Goal: Transaction & Acquisition: Purchase product/service

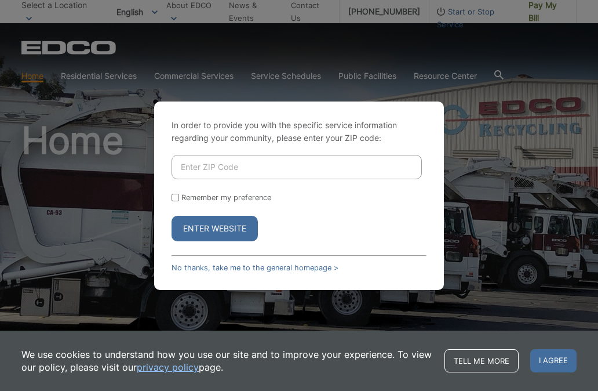
click at [216, 179] on input "Enter ZIP Code" at bounding box center [297, 167] width 251 height 24
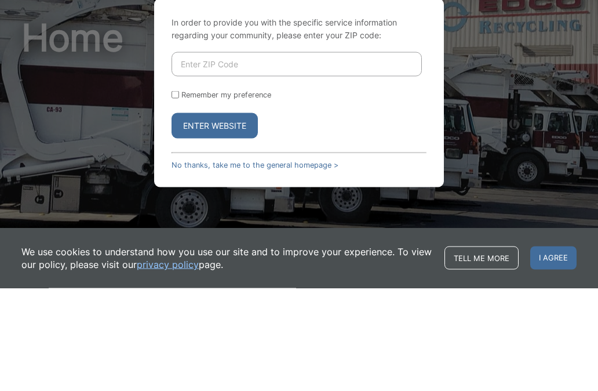
type input "91935"
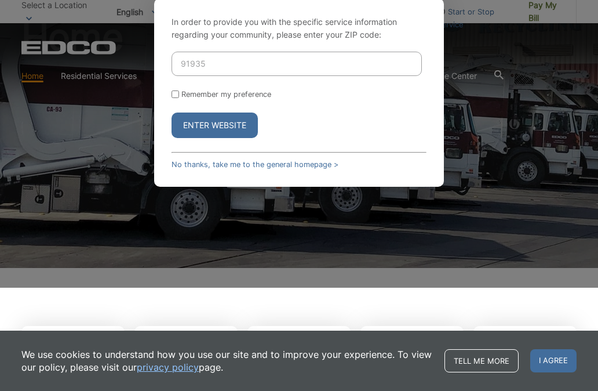
click at [179, 98] on input "Remember my preference" at bounding box center [176, 94] width 8 height 8
checkbox input "true"
click at [236, 138] on button "Enter Website" at bounding box center [215, 125] width 86 height 26
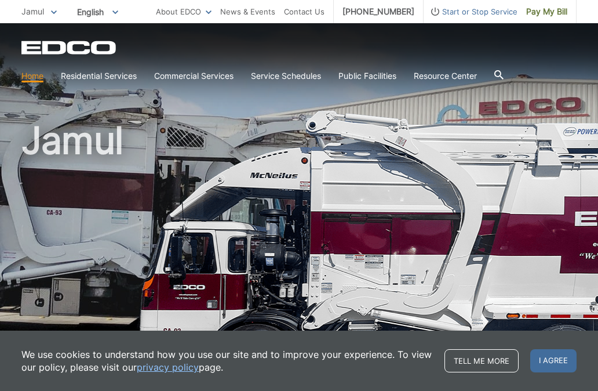
click at [556, 362] on span "I agree" at bounding box center [554, 360] width 46 height 23
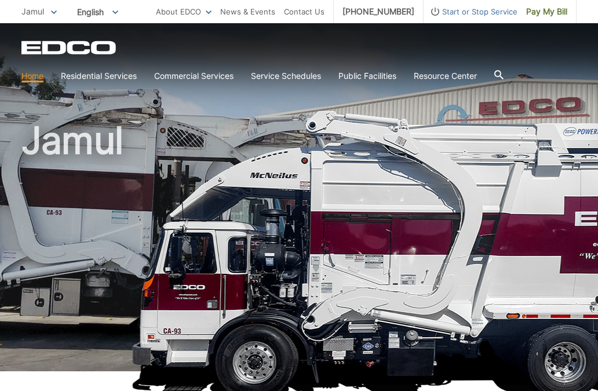
click at [546, 12] on span "Pay My Bill" at bounding box center [547, 11] width 41 height 13
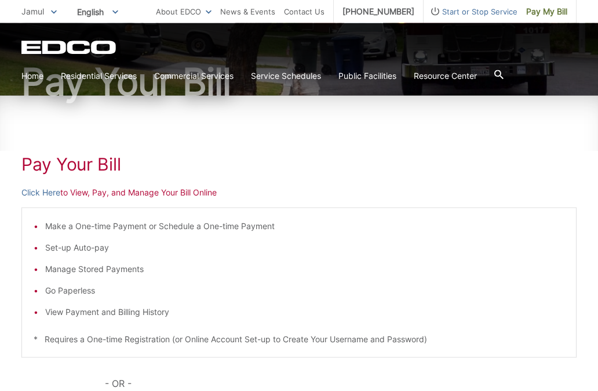
scroll to position [109, 0]
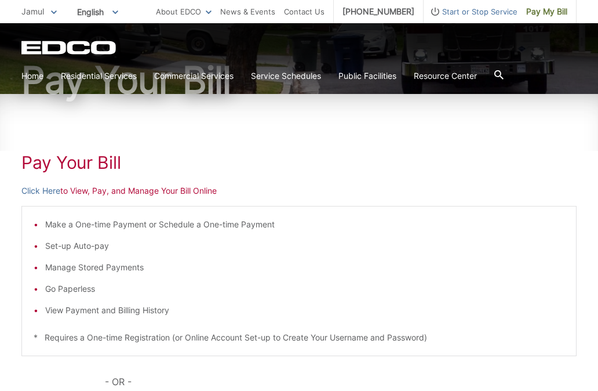
click at [41, 187] on link "Click Here" at bounding box center [40, 190] width 39 height 13
